Goal: Navigation & Orientation: Go to known website

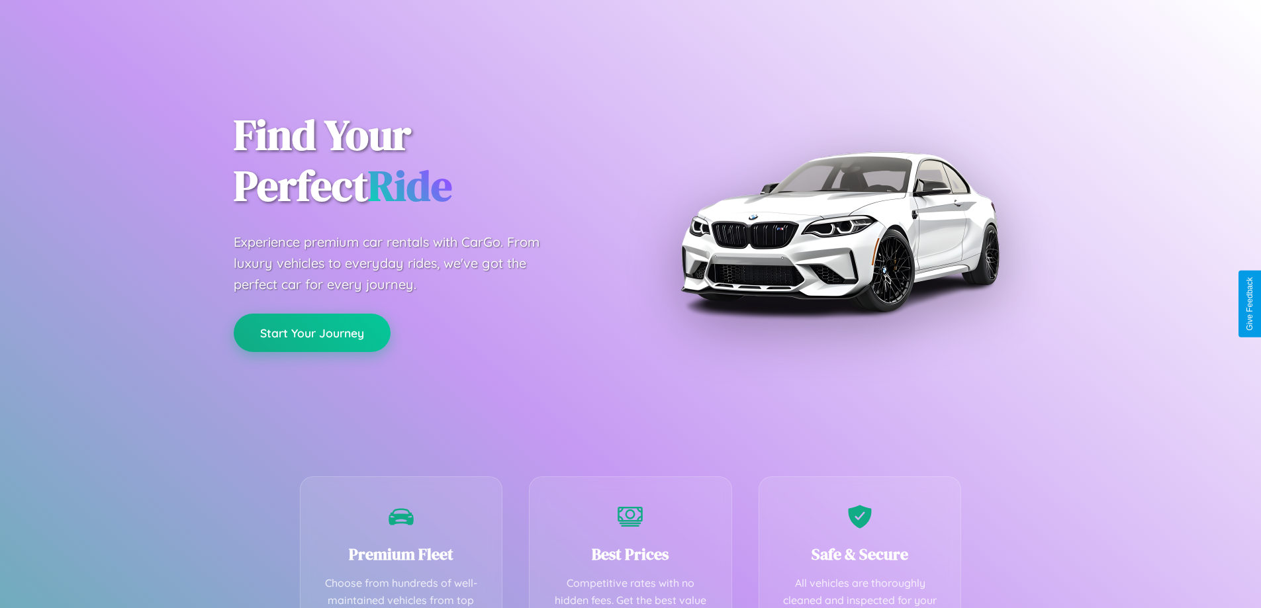
click at [312, 333] on button "Start Your Journey" at bounding box center [312, 333] width 157 height 38
click at [312, 332] on button "Start Your Journey" at bounding box center [312, 333] width 157 height 38
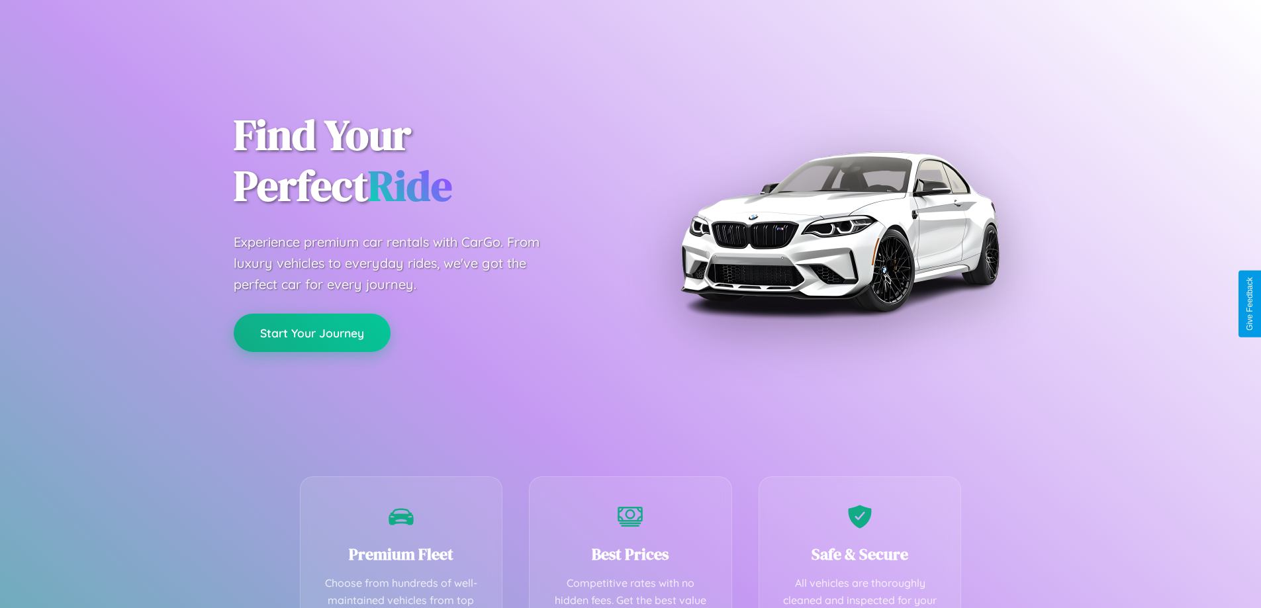
click at [312, 332] on button "Start Your Journey" at bounding box center [312, 333] width 157 height 38
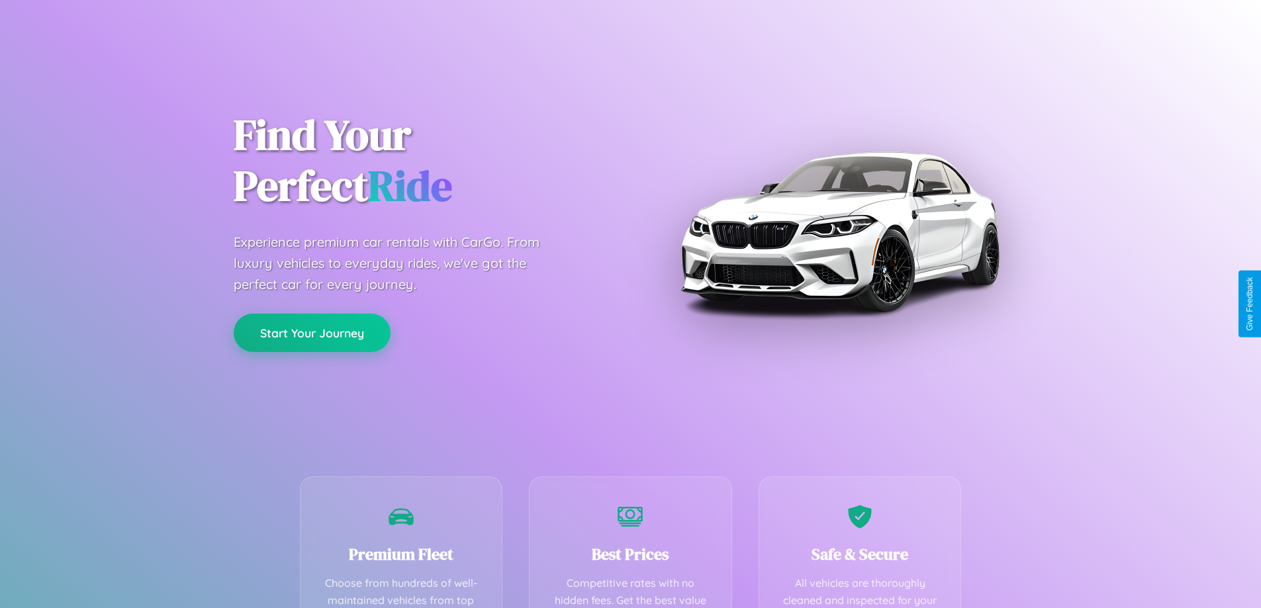
click at [312, 332] on button "Start Your Journey" at bounding box center [312, 333] width 157 height 38
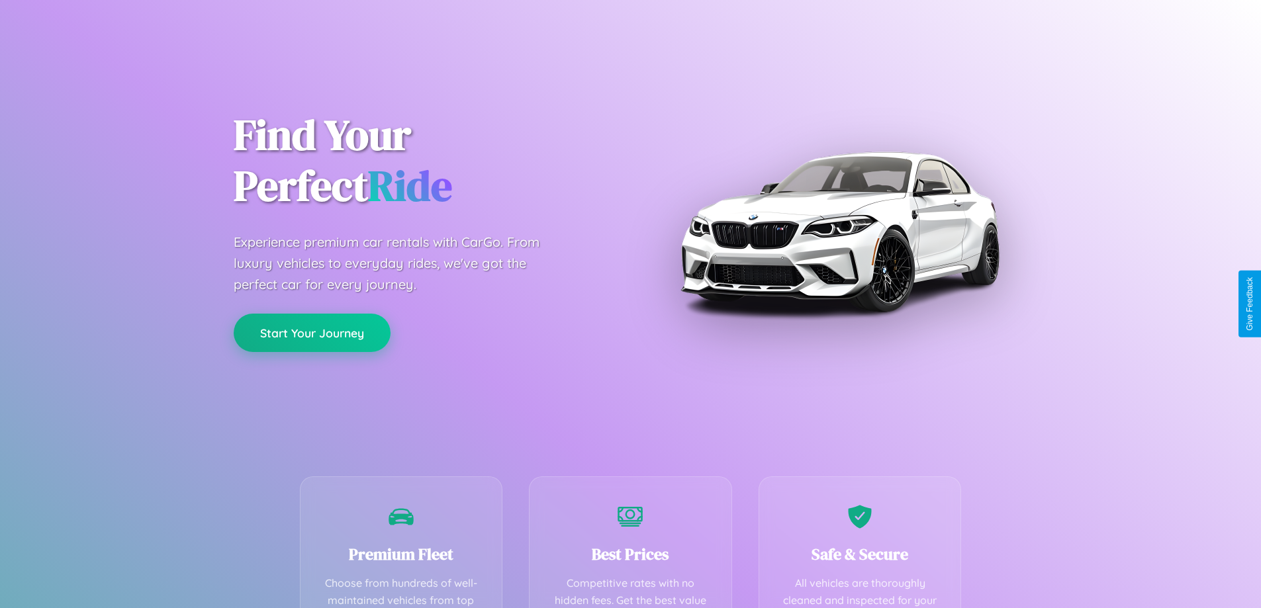
click at [312, 332] on button "Start Your Journey" at bounding box center [312, 333] width 157 height 38
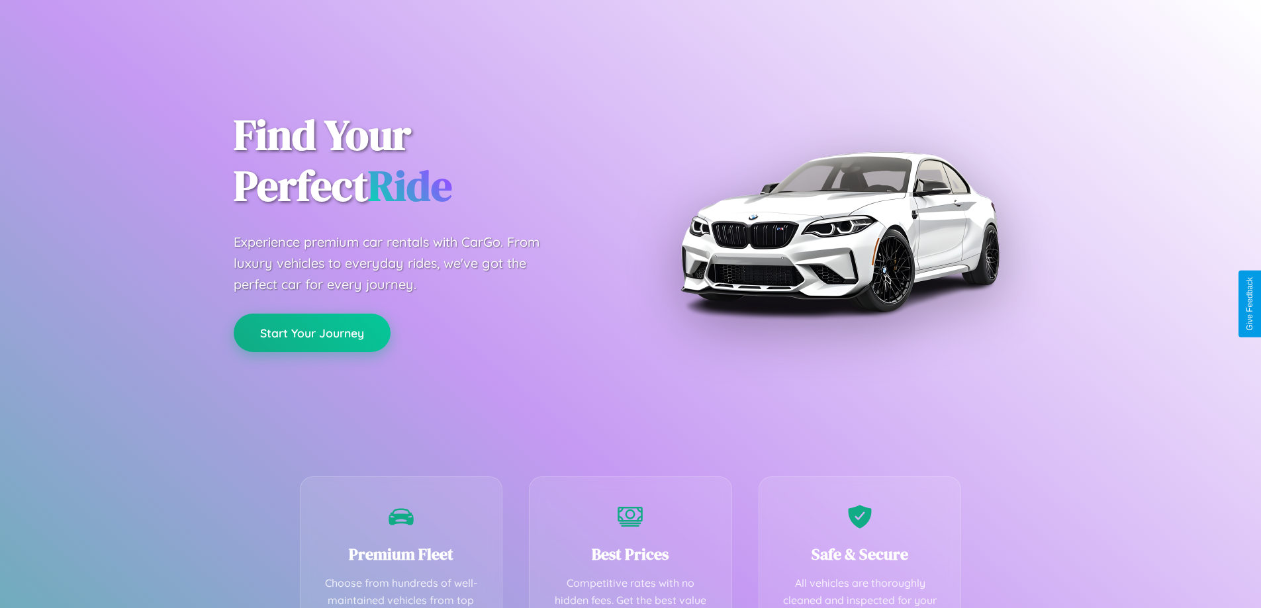
click at [312, 332] on button "Start Your Journey" at bounding box center [312, 333] width 157 height 38
